Goal: Navigation & Orientation: Find specific page/section

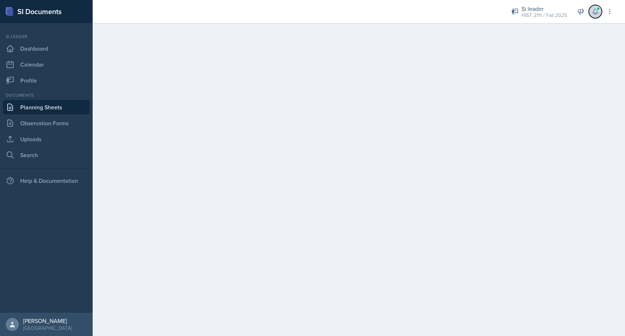
click at [594, 13] on icon at bounding box center [595, 11] width 5 height 5
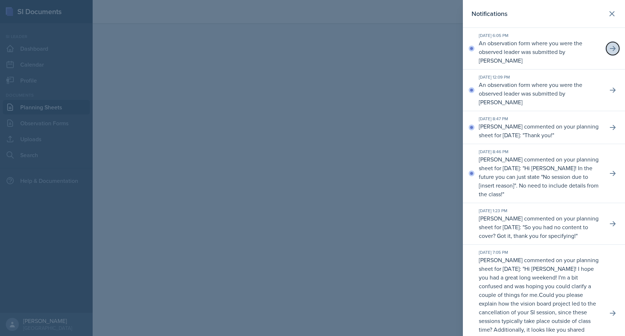
click at [613, 51] on icon at bounding box center [612, 48] width 7 height 7
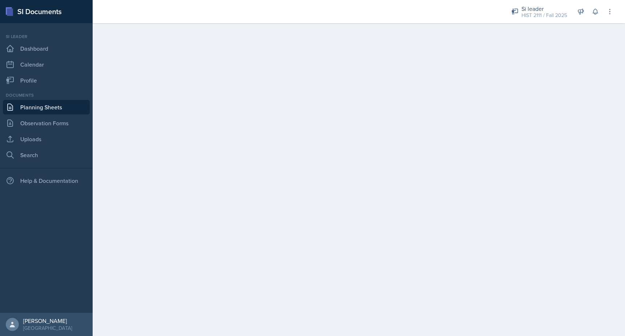
click at [62, 107] on link "Planning Sheets" at bounding box center [46, 107] width 87 height 14
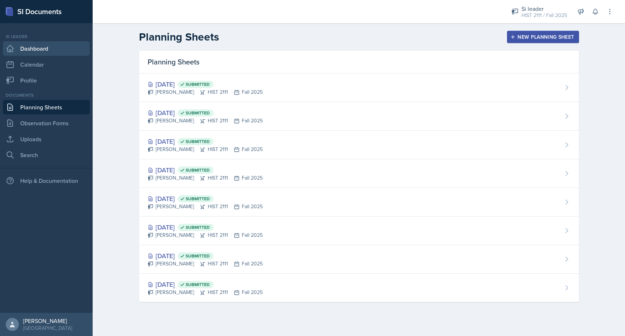
click at [40, 48] on link "Dashboard" at bounding box center [46, 48] width 87 height 14
